Goal: Find specific page/section: Find specific page/section

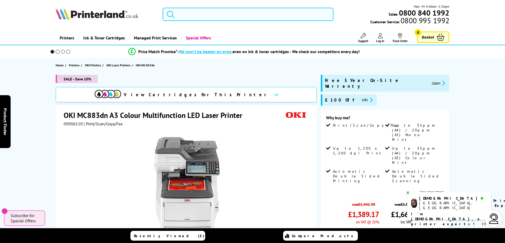
click at [198, 16] on input "search" at bounding box center [247, 14] width 171 height 13
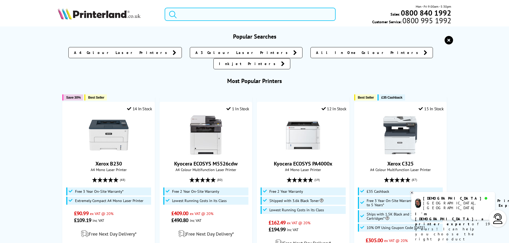
paste input "Epson WF-2935"
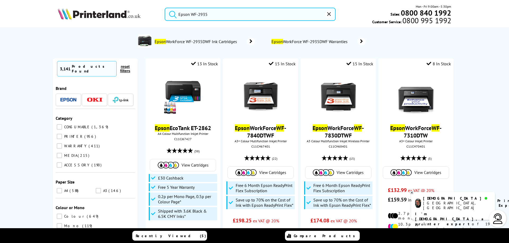
type input "Epson WF-2935"
click at [165, 8] on button "submit" at bounding box center [171, 14] width 13 height 12
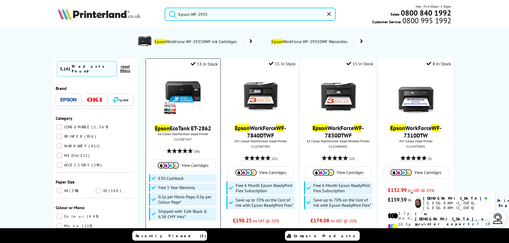
scroll to position [79, 0]
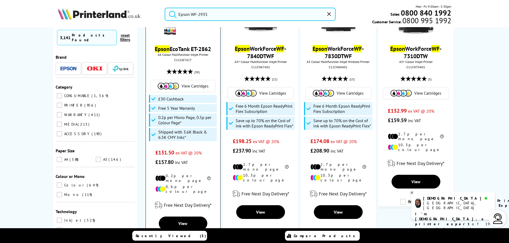
click at [180, 46] on link "Epson EcoTank ET-2862" at bounding box center [183, 48] width 56 height 7
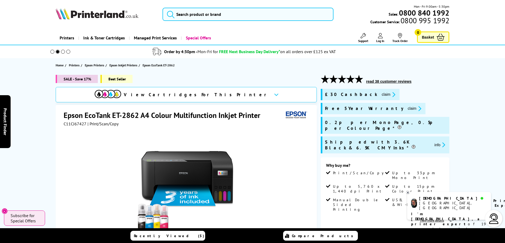
click at [90, 147] on div at bounding box center [187, 187] width 246 height 120
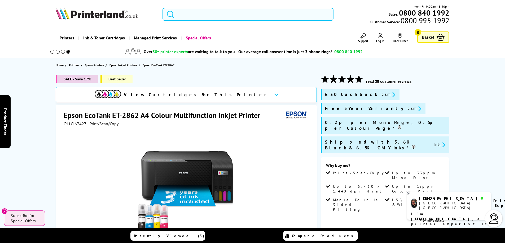
click at [208, 11] on input "search" at bounding box center [247, 14] width 171 height 13
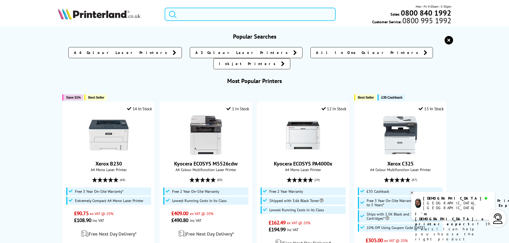
paste input "Epson WF-2935"
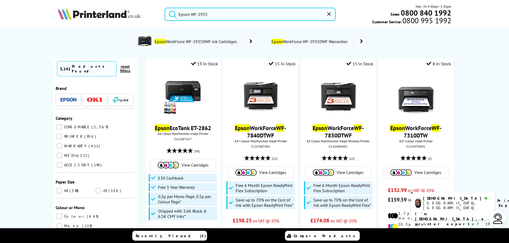
type input "Epson WF-2935"
